Goal: Entertainment & Leisure: Consume media (video, audio)

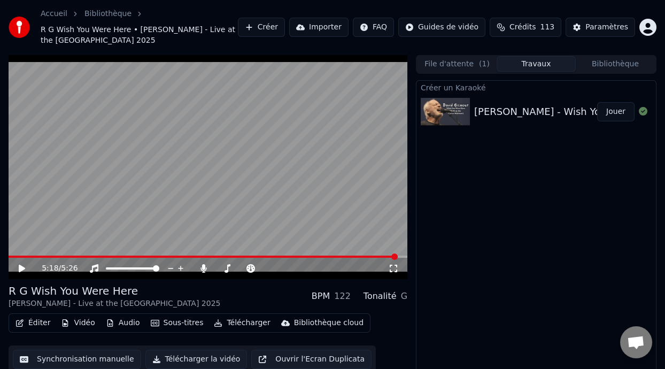
scroll to position [3, 0]
click at [19, 267] on icon at bounding box center [22, 267] width 6 height 7
click at [19, 267] on icon at bounding box center [21, 268] width 5 height 6
click at [21, 265] on icon at bounding box center [22, 267] width 6 height 7
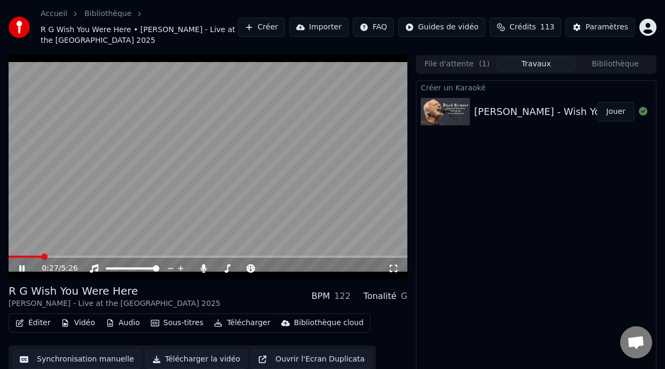
click at [394, 266] on icon at bounding box center [393, 268] width 11 height 9
click at [22, 267] on icon at bounding box center [29, 268] width 25 height 9
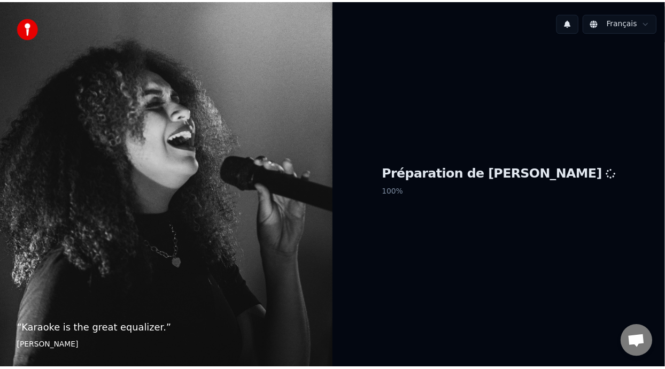
scroll to position [3, 0]
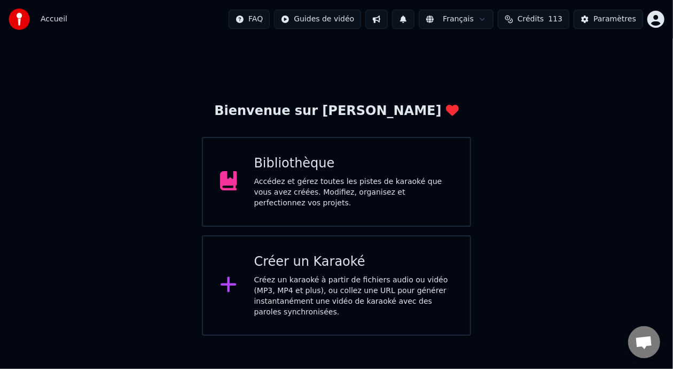
click at [387, 168] on div "Bibliothèque" at bounding box center [353, 163] width 199 height 17
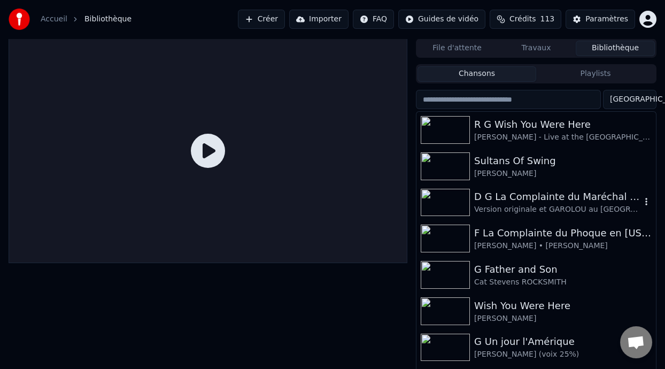
click at [533, 205] on div "Version originale et GAROLOU au [GEOGRAPHIC_DATA] 1978" at bounding box center [557, 209] width 167 height 11
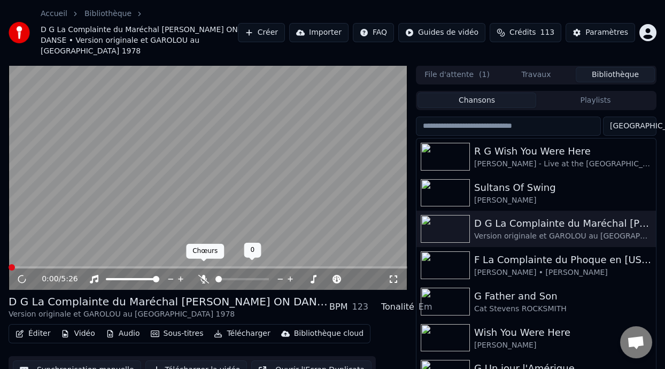
click at [201, 275] on icon at bounding box center [203, 279] width 11 height 9
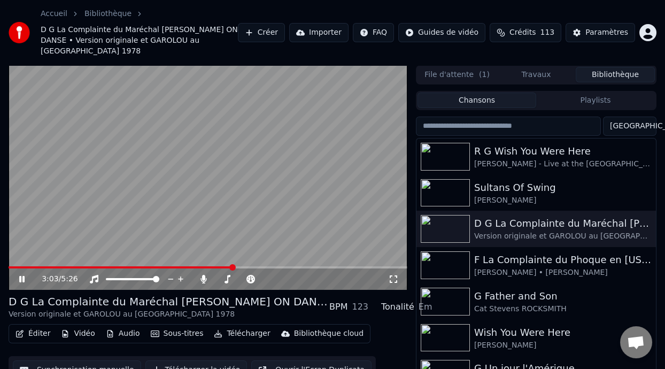
click at [21, 276] on icon at bounding box center [21, 279] width 5 height 6
click at [521, 361] on div "G Un jour l'Amérique" at bounding box center [557, 368] width 167 height 15
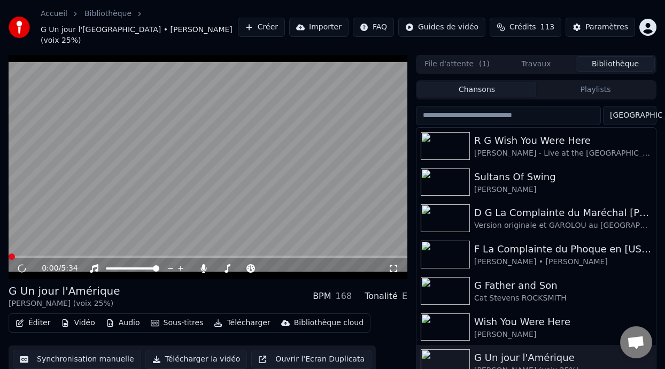
click at [392, 264] on icon at bounding box center [393, 268] width 11 height 9
click at [20, 265] on icon at bounding box center [21, 268] width 5 height 6
